Goal: Answer question/provide support

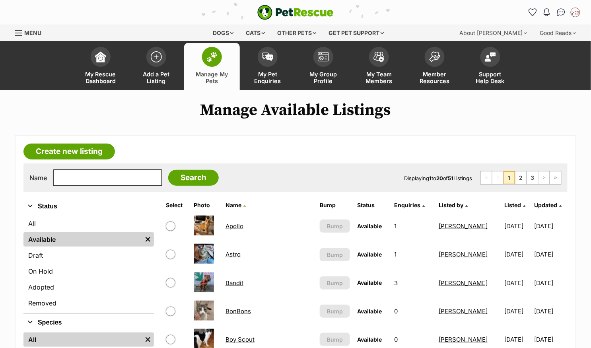
click at [240, 222] on link "Apollo" at bounding box center [234, 226] width 18 height 8
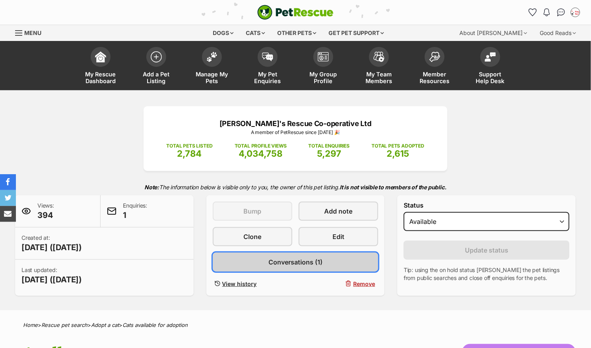
click at [278, 260] on span "Conversations (1)" at bounding box center [295, 262] width 54 height 10
